Goal: Task Accomplishment & Management: Manage account settings

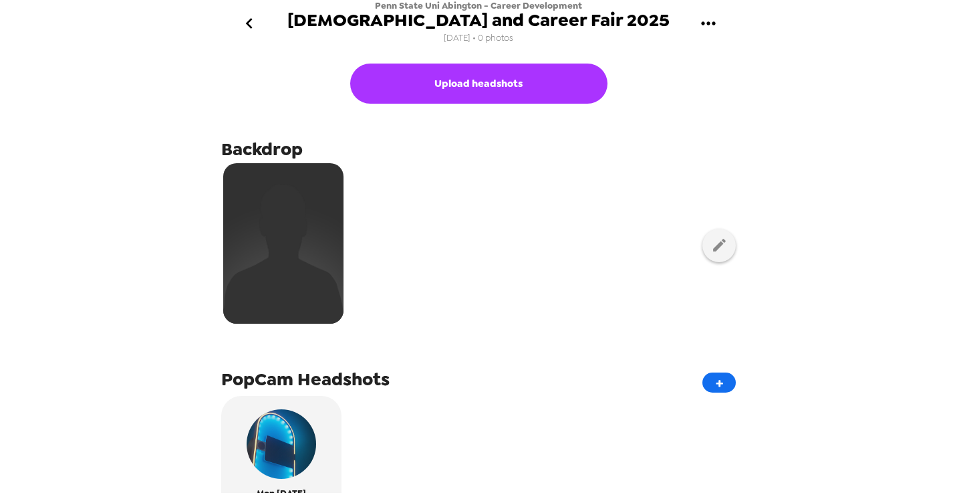
click at [712, 27] on icon "gallery menu" at bounding box center [708, 23] width 21 height 21
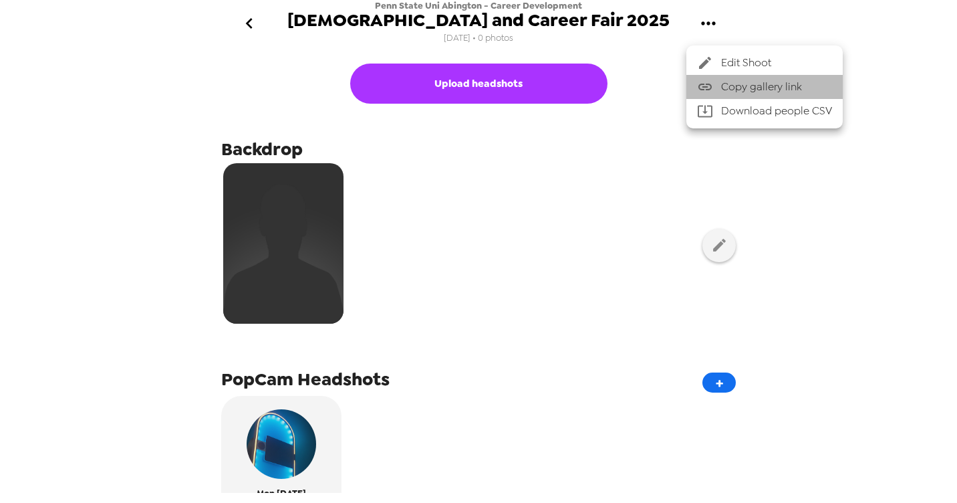
click at [728, 87] on span "Copy gallery link" at bounding box center [776, 87] width 111 height 16
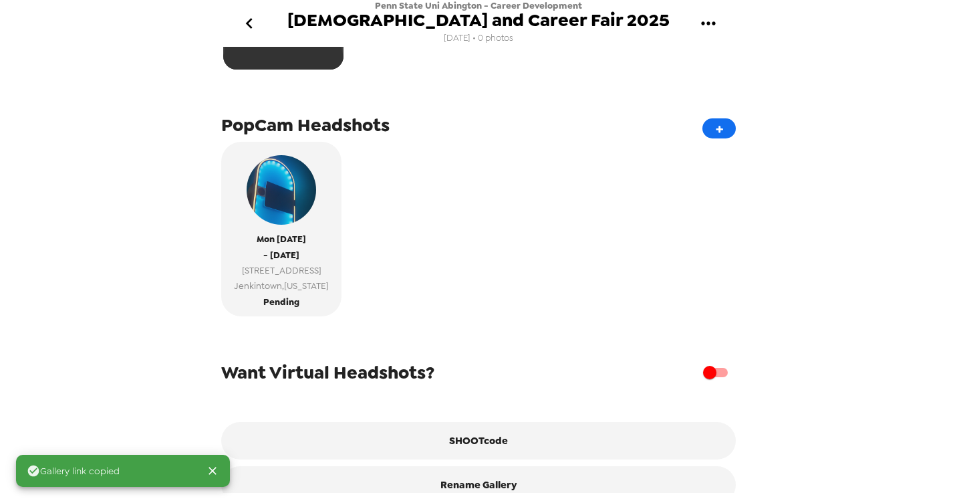
scroll to position [274, 0]
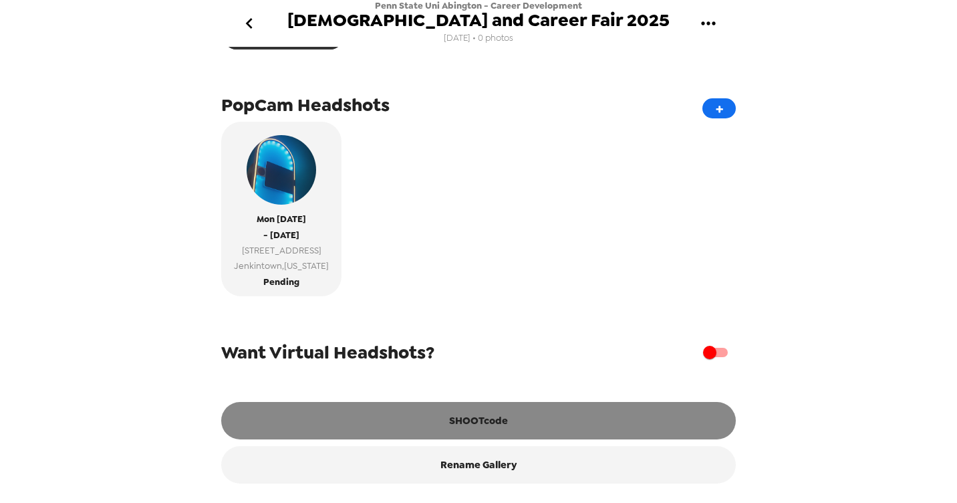
click at [480, 412] on button "SHOOTcode" at bounding box center [478, 420] width 515 height 37
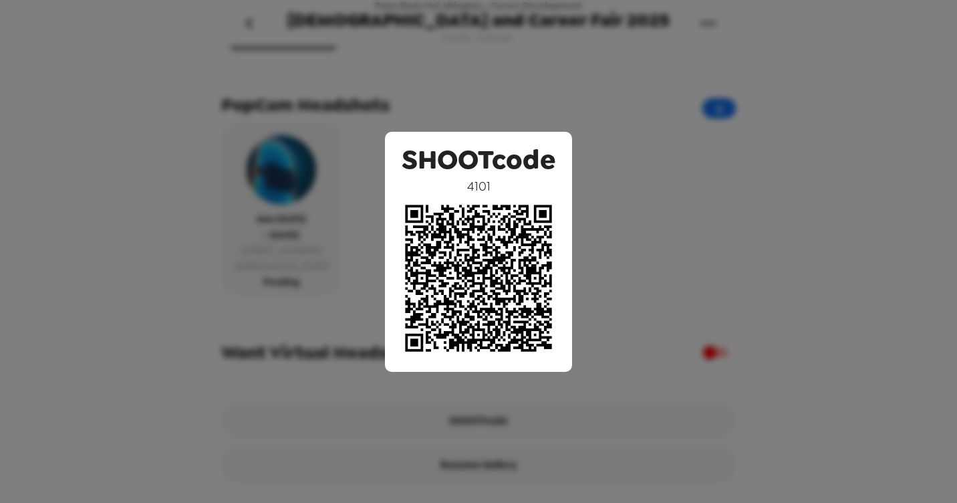
click at [770, 79] on div "SHOOTcode 4101" at bounding box center [478, 251] width 957 height 503
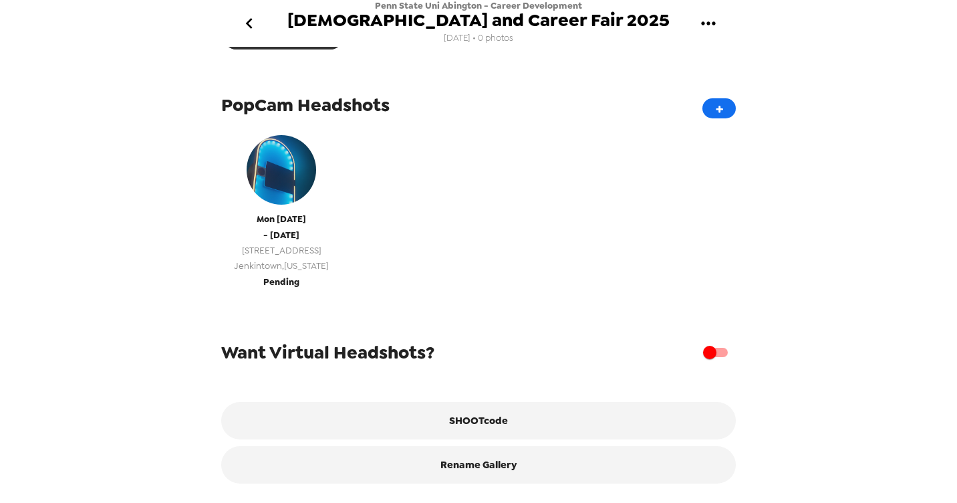
click at [299, 272] on span "[GEOGRAPHIC_DATA] , [US_STATE]" at bounding box center [281, 265] width 95 height 15
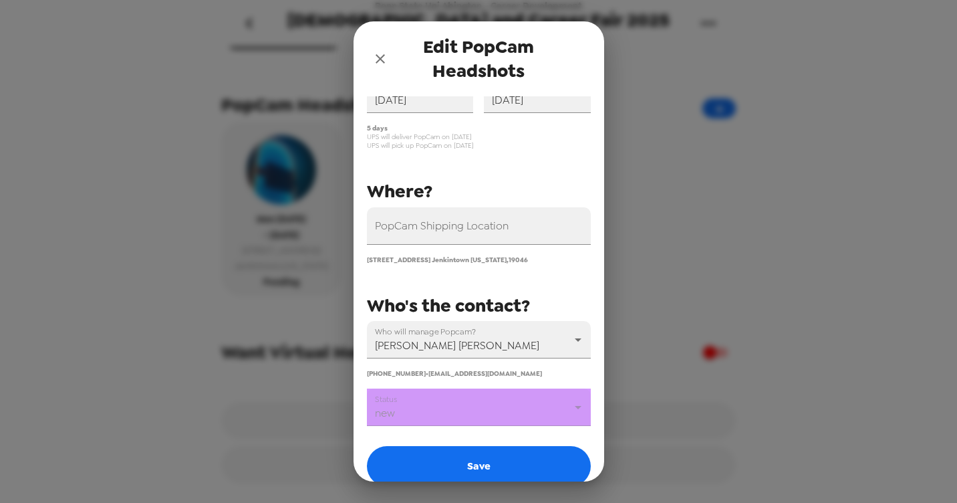
scroll to position [137, 0]
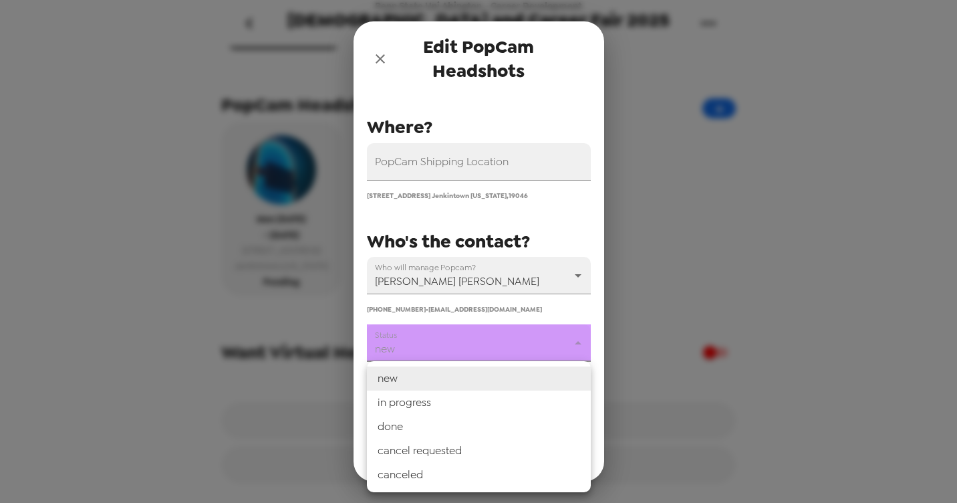
click at [500, 347] on body "Penn State Uni Abington - Career Development [DEMOGRAPHIC_DATA] and Career Fair…" at bounding box center [478, 251] width 957 height 503
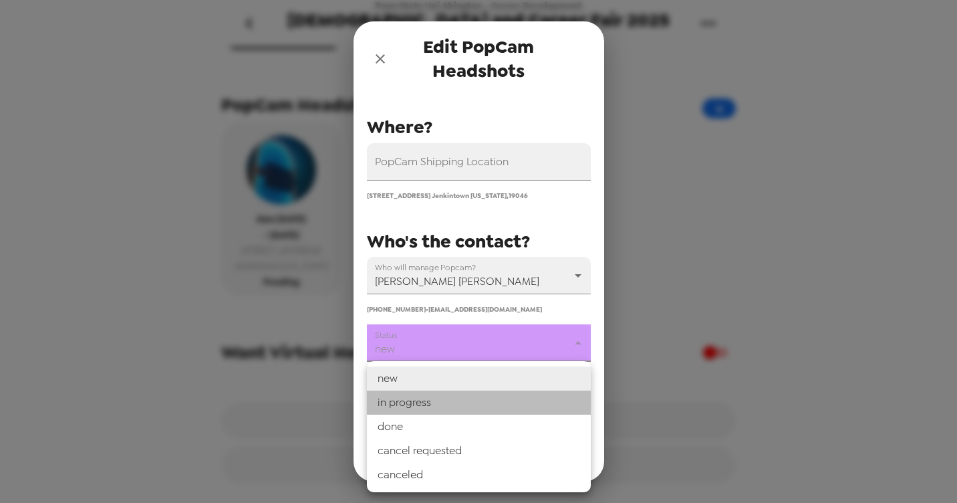
click at [452, 399] on li "in progress" at bounding box center [479, 402] width 224 height 24
type input "in progress"
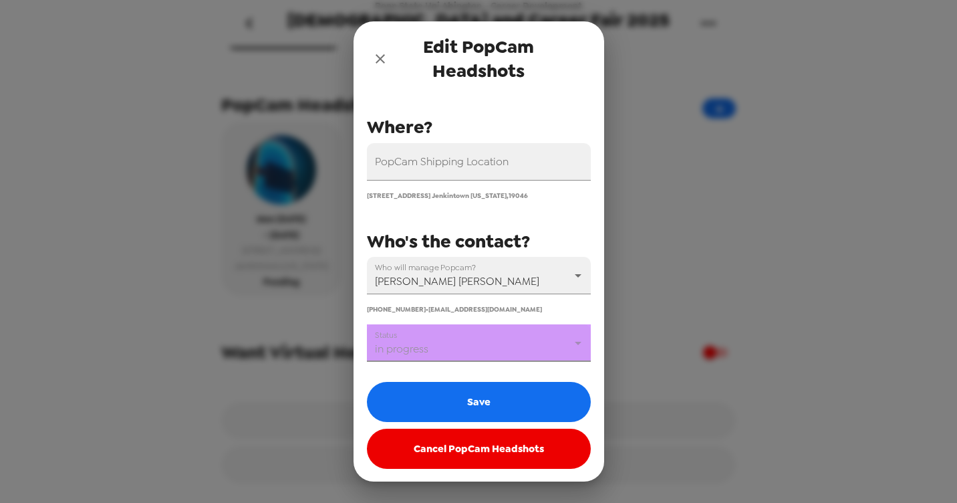
click at [452, 399] on button "Save" at bounding box center [479, 402] width 224 height 40
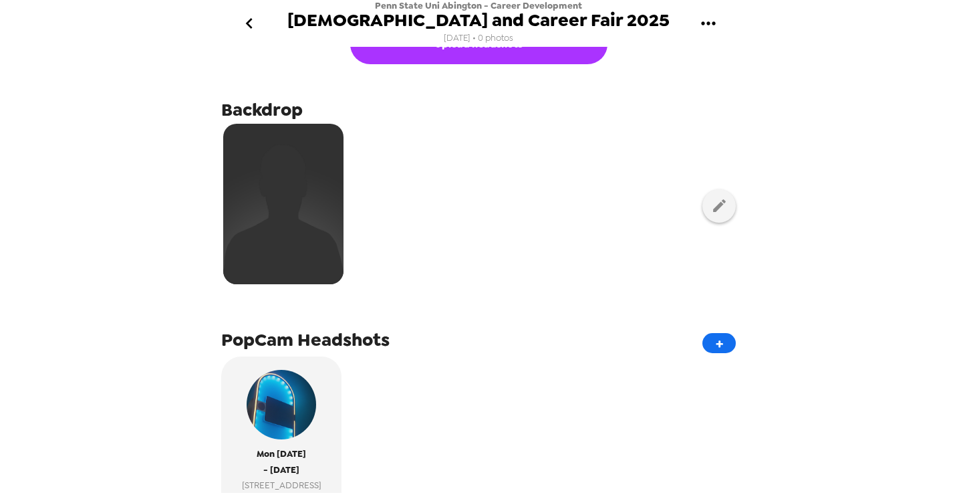
scroll to position [123, 0]
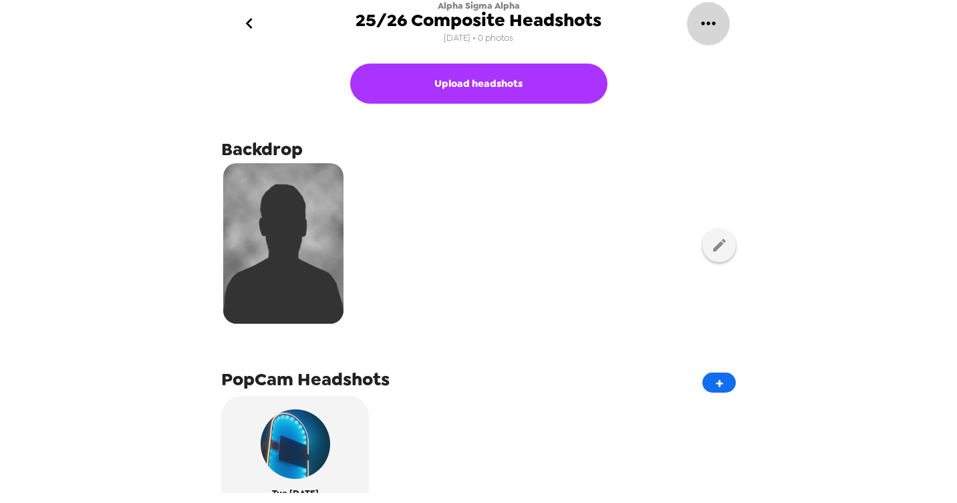
click at [710, 29] on icon "gallery menu" at bounding box center [708, 23] width 21 height 21
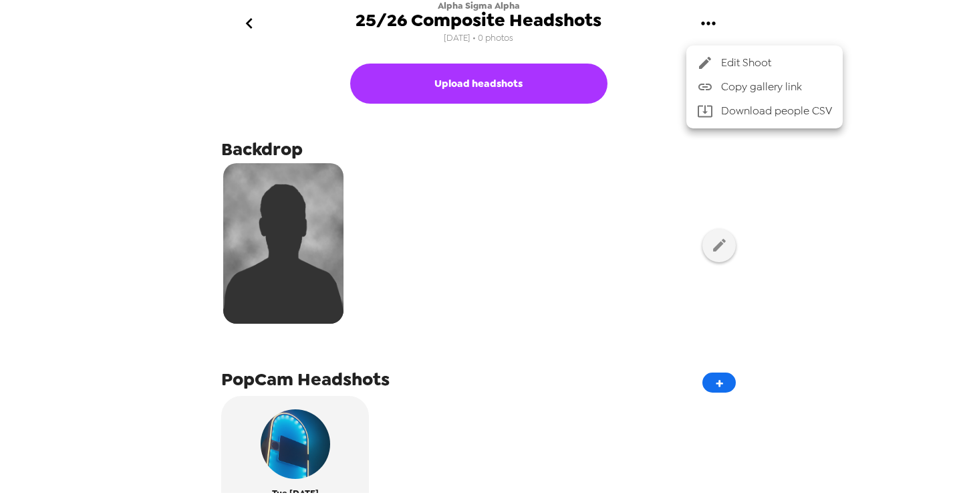
click at [728, 88] on span "Copy gallery link" at bounding box center [776, 87] width 111 height 16
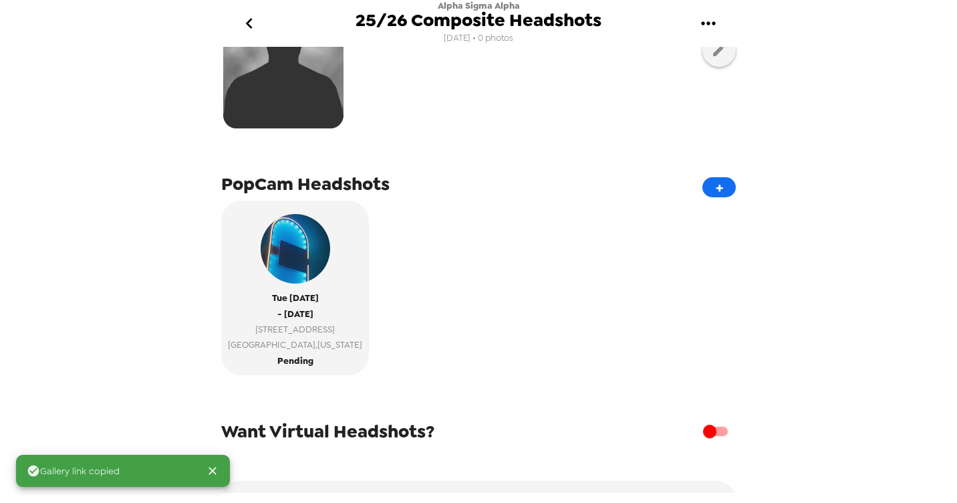
scroll to position [274, 0]
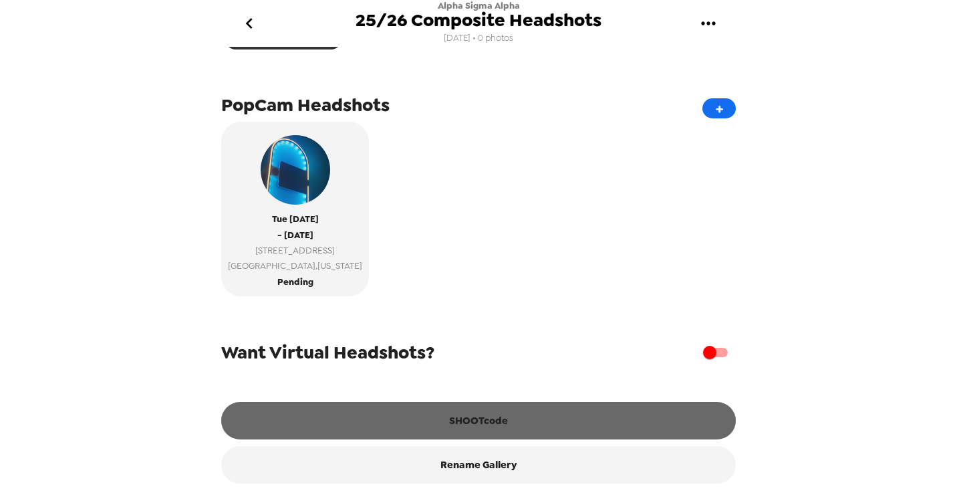
click at [442, 420] on button "SHOOTcode" at bounding box center [478, 420] width 515 height 37
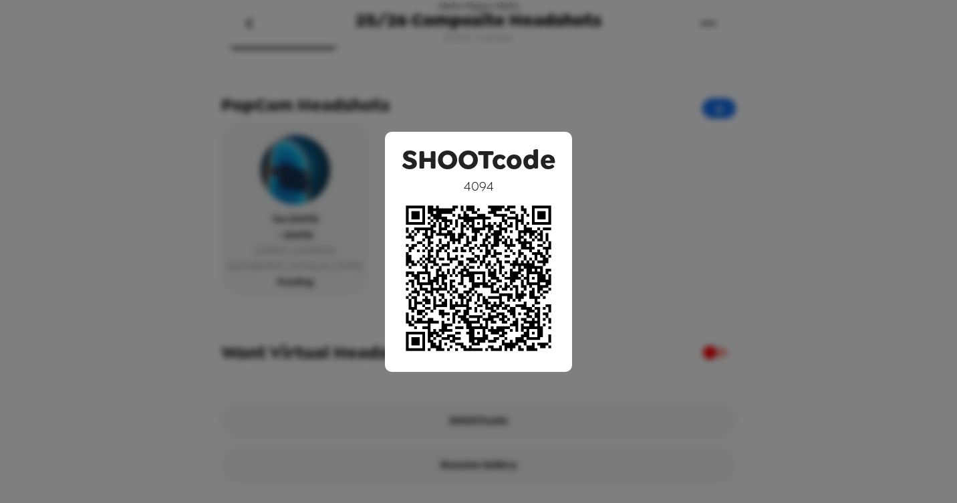
click at [778, 78] on div "SHOOTcode 4094" at bounding box center [478, 251] width 957 height 503
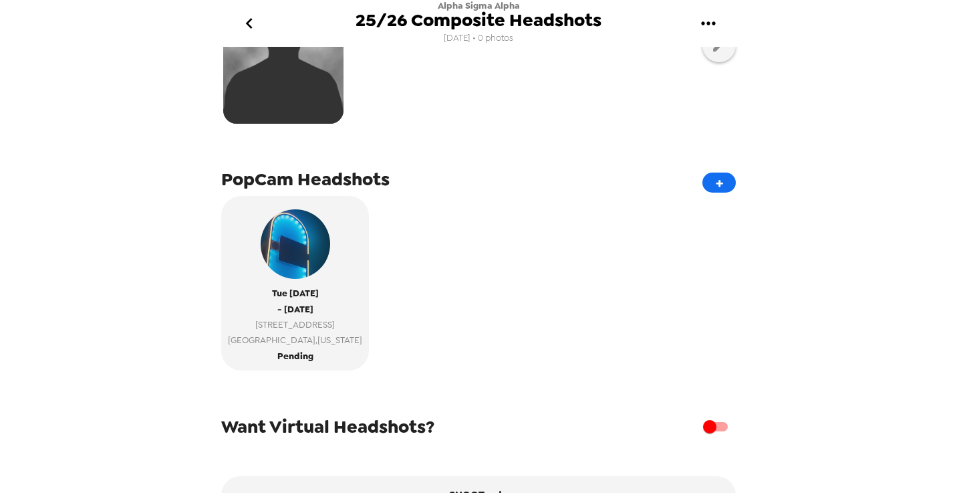
scroll to position [204, 0]
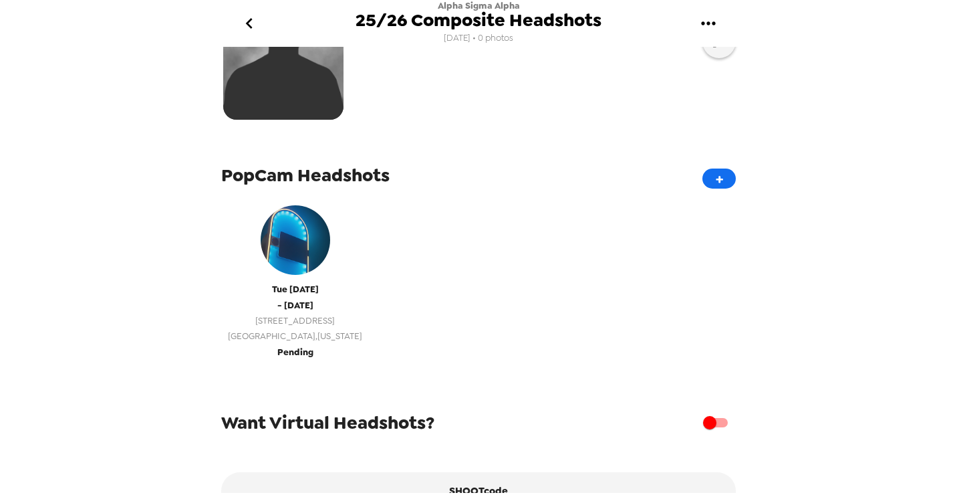
click at [285, 348] on span "Pending" at bounding box center [295, 351] width 36 height 15
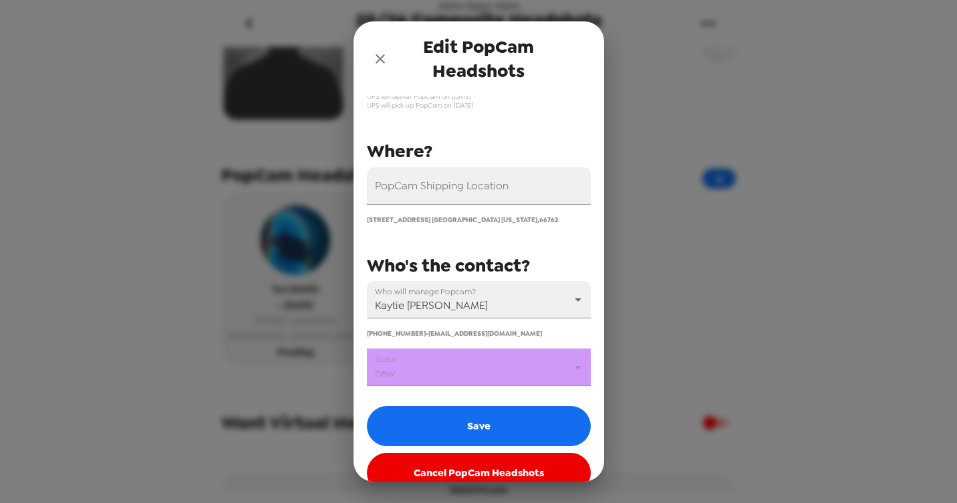
scroll to position [137, 0]
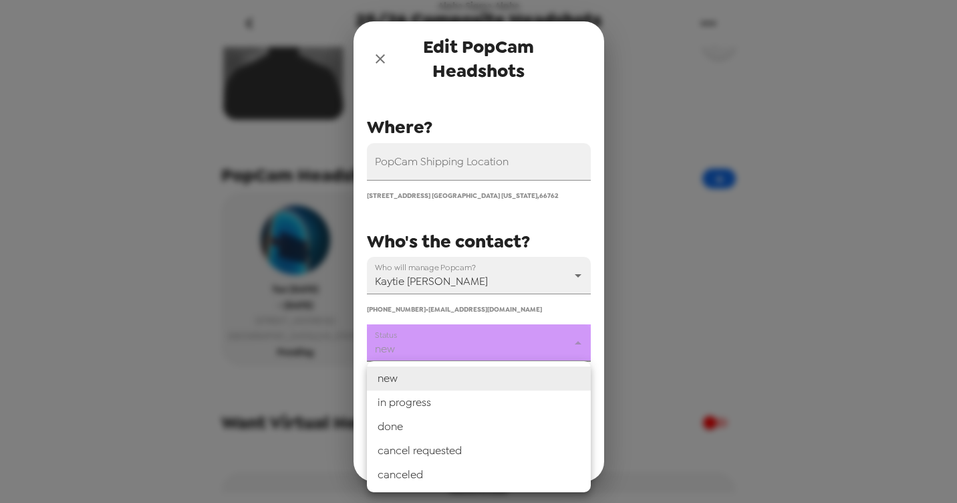
click at [505, 341] on body "Alpha Sigma Alpha 25/26 Composite Headshots [DATE] • 0 photos Upload headshots …" at bounding box center [478, 251] width 957 height 503
click at [449, 401] on li "in progress" at bounding box center [479, 402] width 224 height 24
type input "in progress"
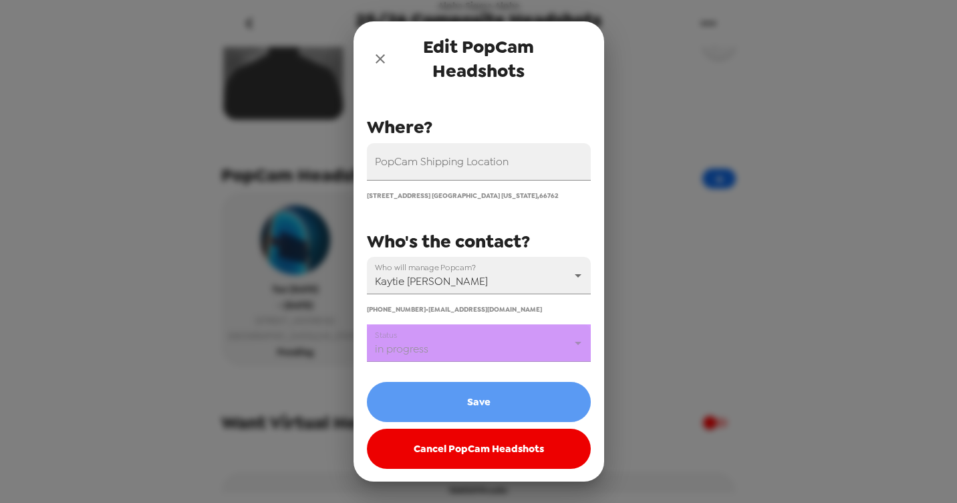
click at [449, 401] on button "Save" at bounding box center [479, 402] width 224 height 40
